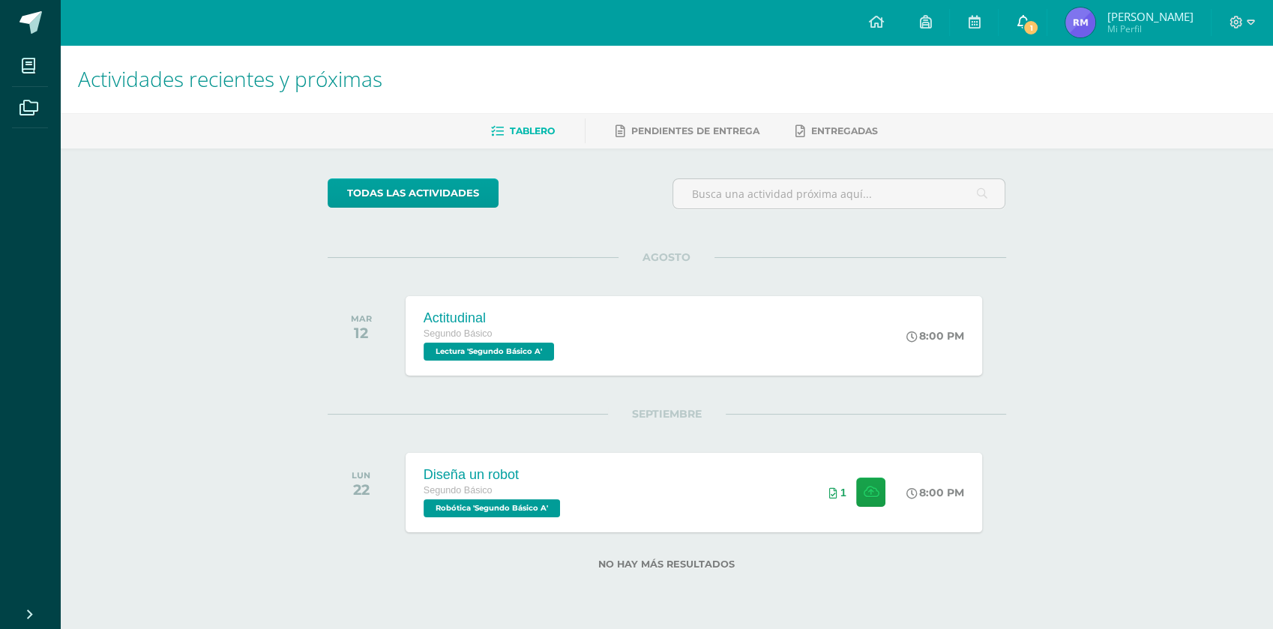
click at [1039, 21] on span "1" at bounding box center [1031, 27] width 16 height 16
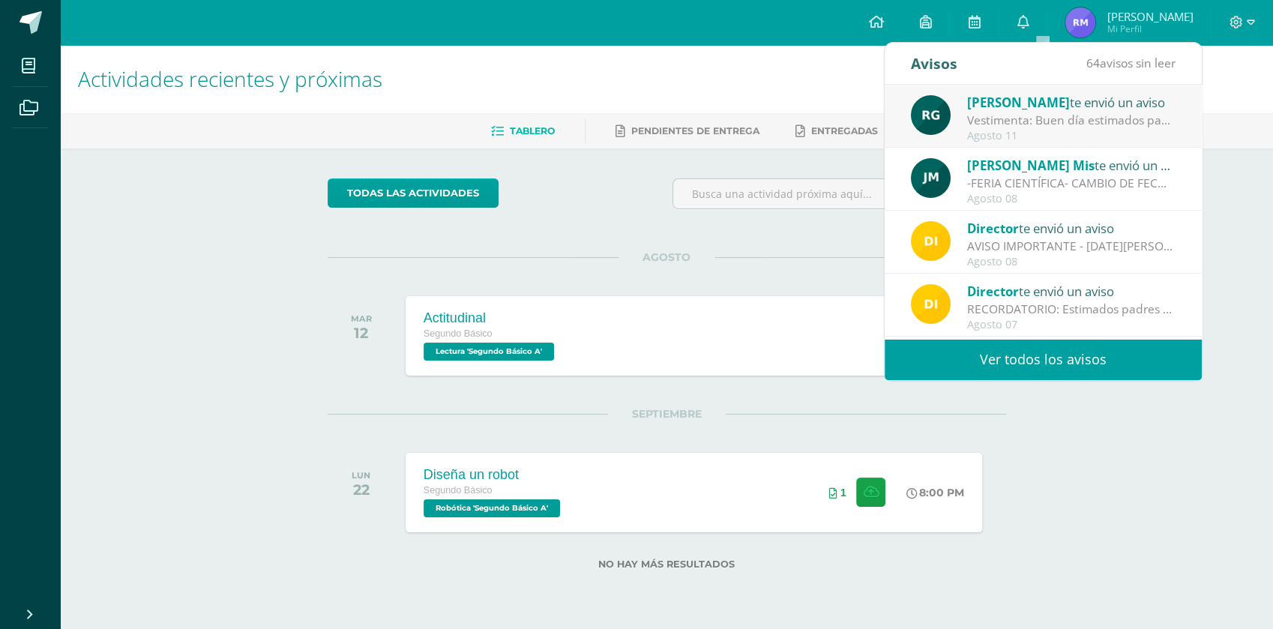
click at [1051, 118] on div "Vestimenta: Buen día estimados padres de familia y estudiantes. Espero que se e…" at bounding box center [1071, 120] width 208 height 17
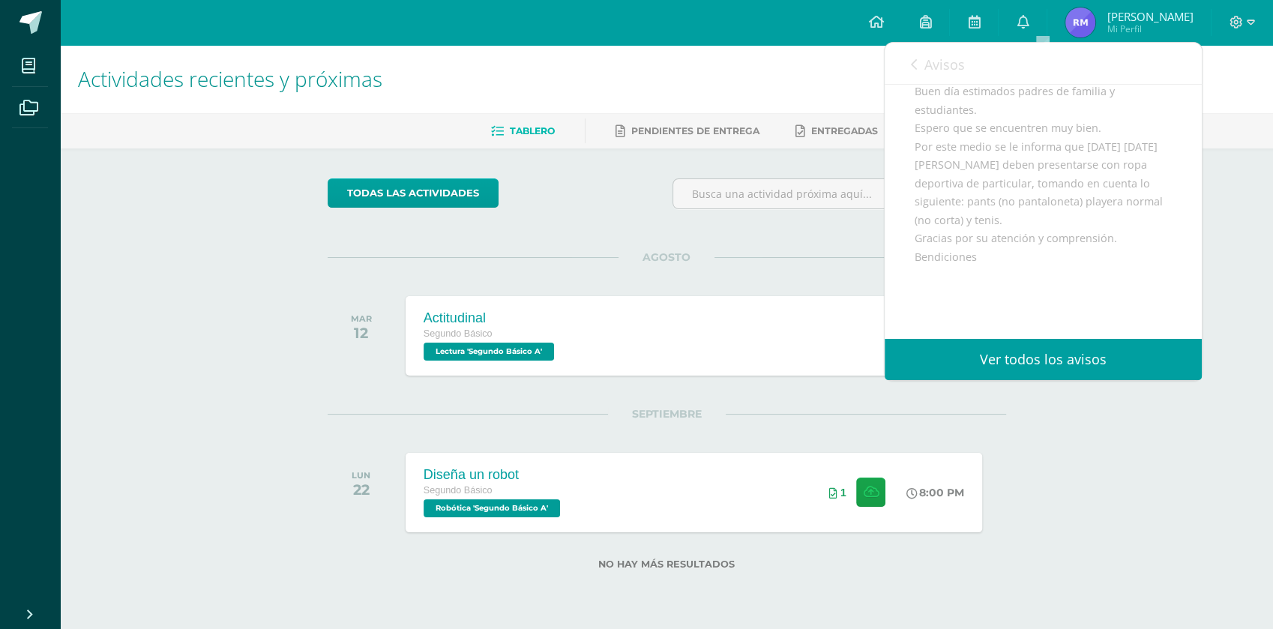
scroll to position [149, 0]
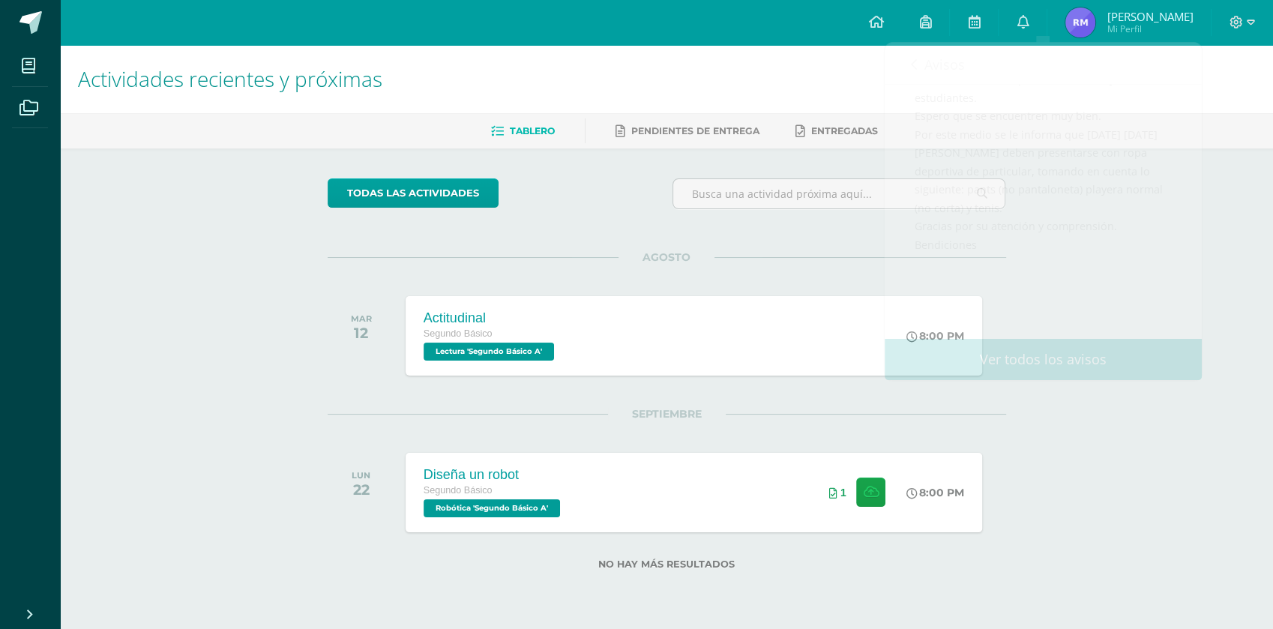
click at [832, 263] on div "AGOSTO [DATE] Actitudinal Segundo Básico Lectura 'Segundo Básico A' 8:00 PM Act…" at bounding box center [667, 317] width 679 height 121
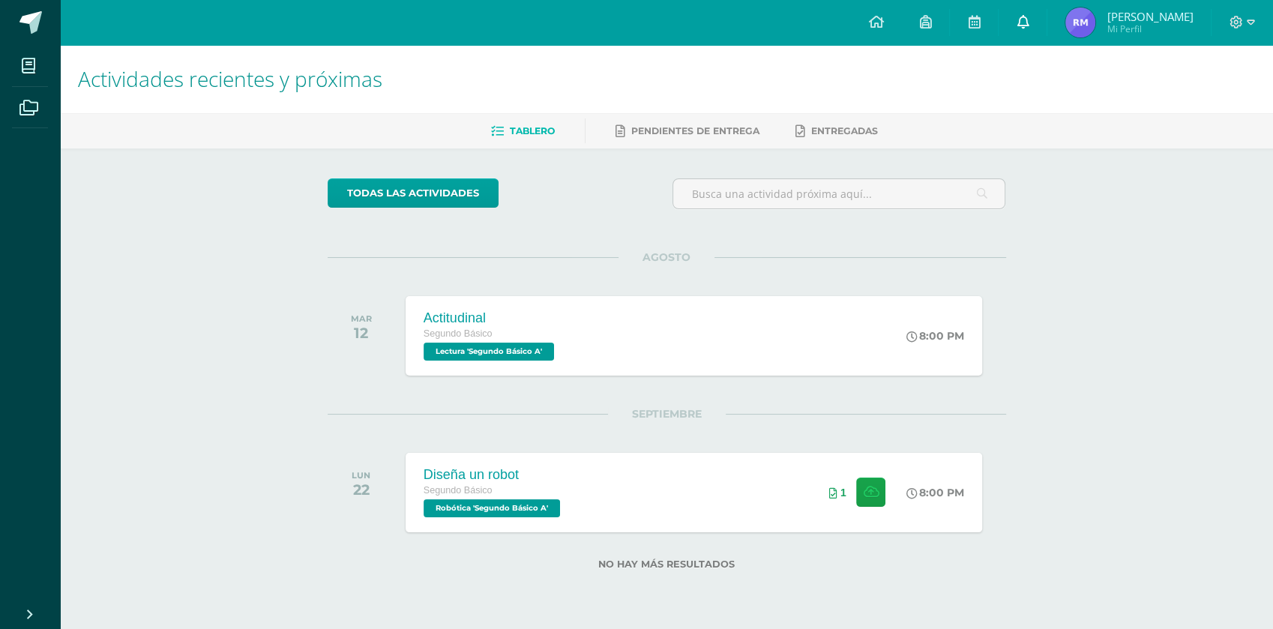
click at [1047, 40] on link "0" at bounding box center [1023, 22] width 48 height 45
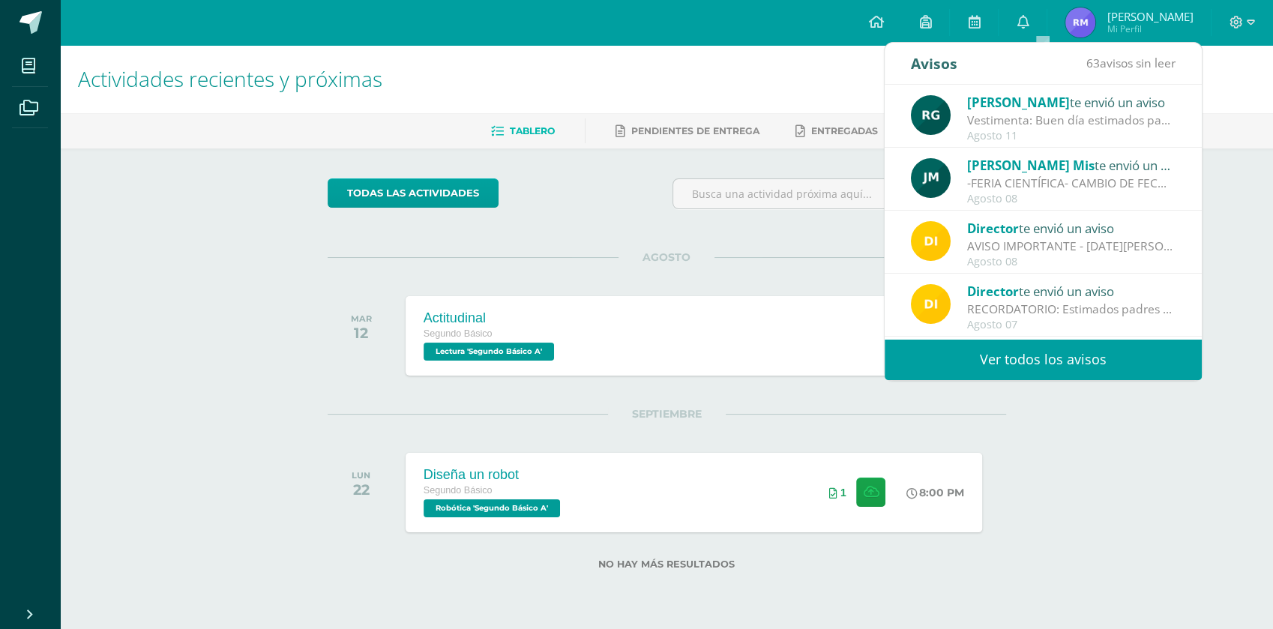
click at [766, 276] on div "AGOSTO [DATE] Actitudinal Segundo Básico Lectura 'Segundo Básico A' 8:00 PM Act…" at bounding box center [667, 317] width 679 height 121
